Goal: Task Accomplishment & Management: Use online tool/utility

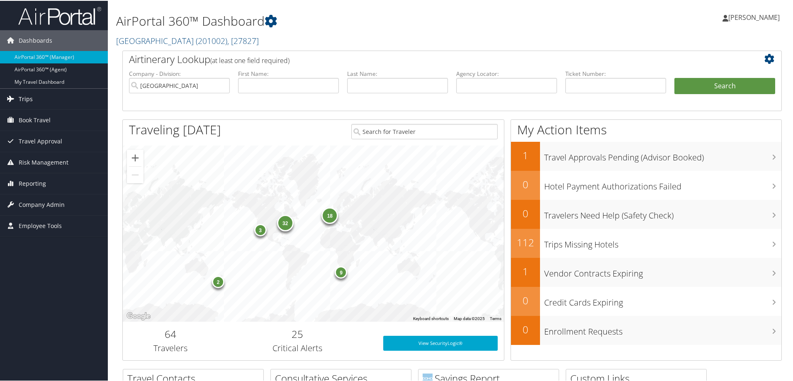
click at [22, 97] on span "Trips" at bounding box center [26, 98] width 14 height 21
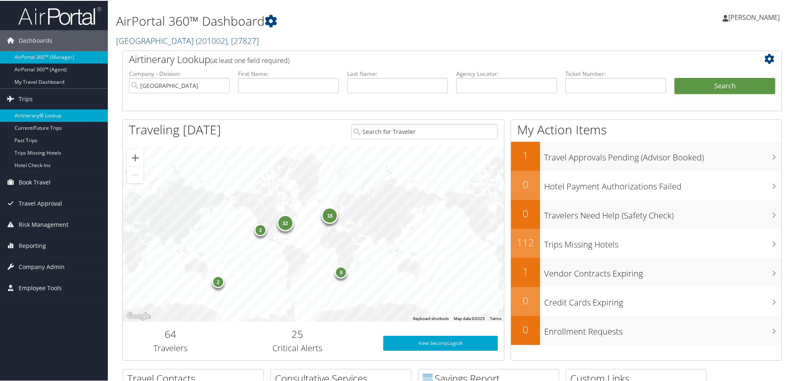
click at [25, 114] on link "Airtinerary® Lookup" at bounding box center [54, 115] width 108 height 12
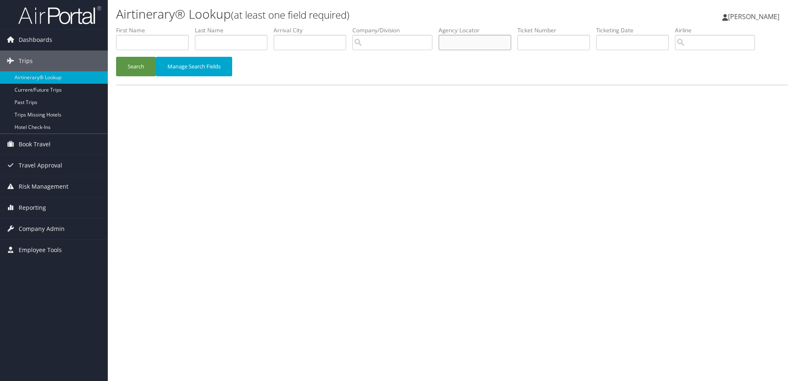
click at [463, 40] on input "text" at bounding box center [475, 42] width 73 height 15
paste input "DLXJ2H"
type input "DLXJ2H"
click at [126, 61] on button "Search" at bounding box center [136, 66] width 40 height 19
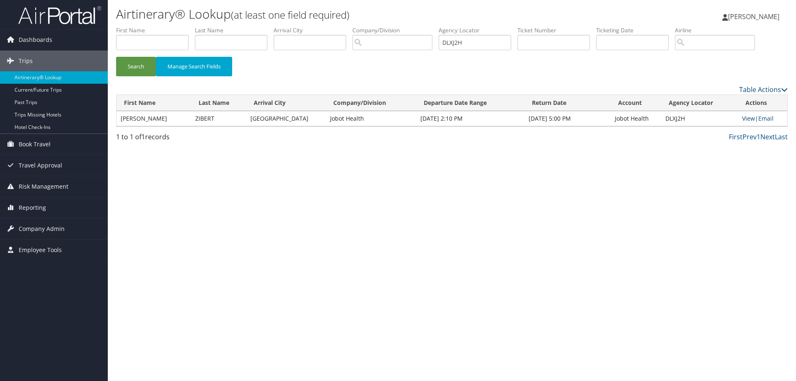
click at [745, 121] on link "View" at bounding box center [748, 118] width 13 height 8
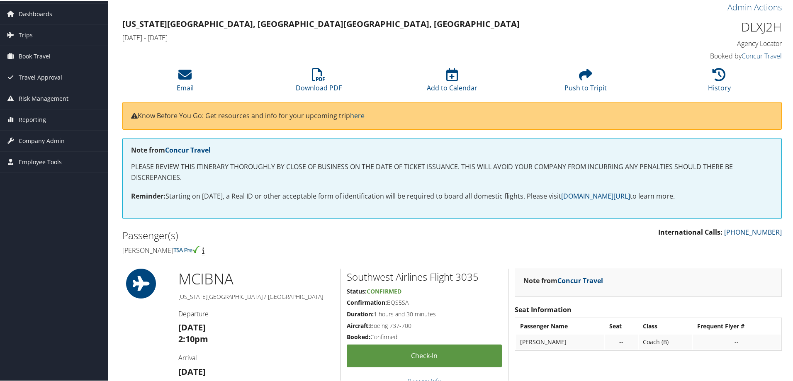
scroll to position [41, 0]
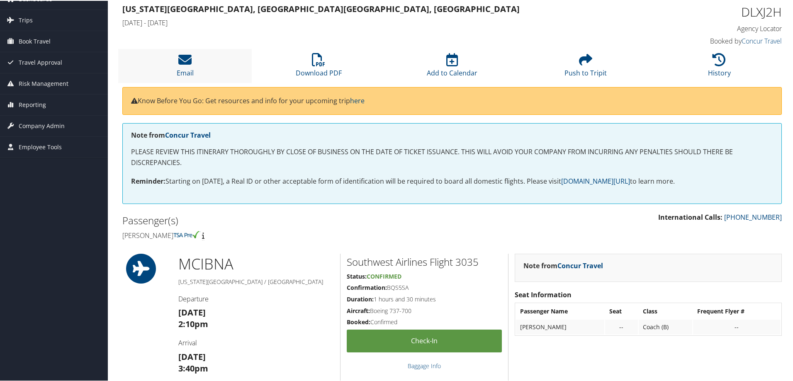
click at [177, 56] on li "Email" at bounding box center [185, 65] width 134 height 34
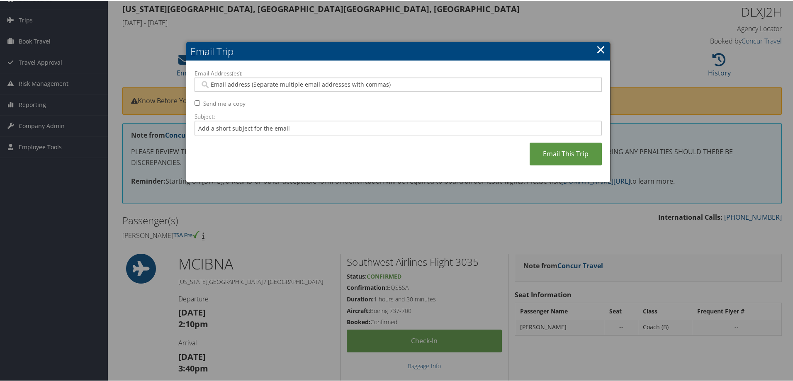
drag, startPoint x: 246, startPoint y: 75, endPoint x: 231, endPoint y: 88, distance: 20.0
click at [239, 79] on div "Email Address(es): Send me a copy Subject: Email This Trip" at bounding box center [397, 120] width 407 height 105
click at [240, 80] on input "Email Address(es):" at bounding box center [398, 84] width 396 height 8
paste input "ZIBERT.SOCIAL@GMAIL.COM"
type input "ZIBERT.SOCIAL@GMAIL.COM"
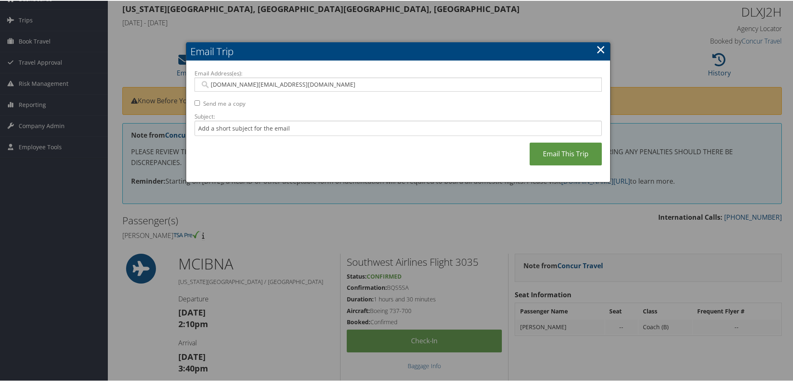
type input "ZIBERT.SOCIAL@GMAIL.COM"
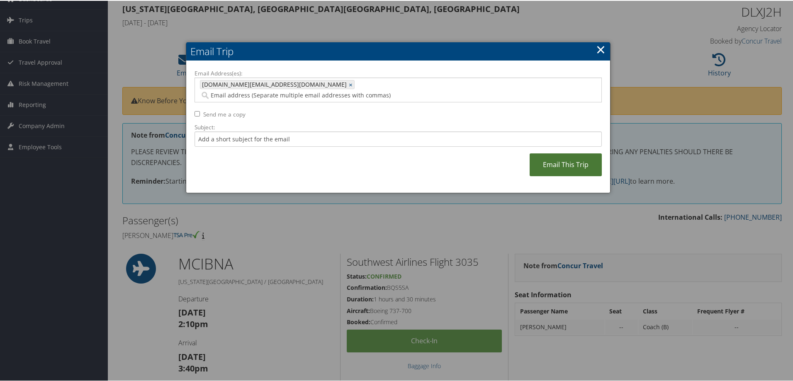
click at [566, 156] on link "Email This Trip" at bounding box center [565, 164] width 72 height 23
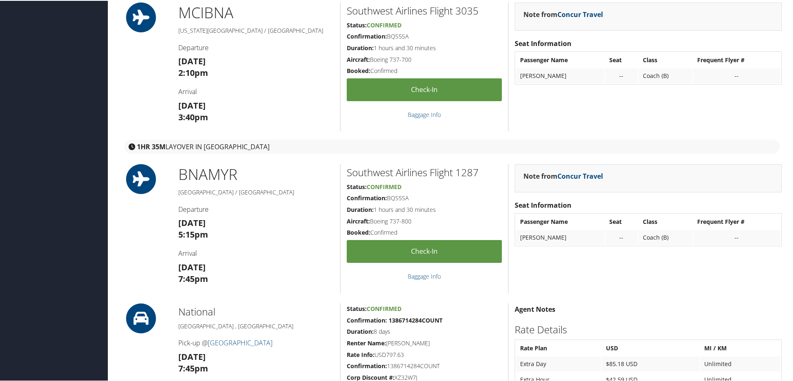
scroll to position [299, 0]
